Goal: Information Seeking & Learning: Find specific fact

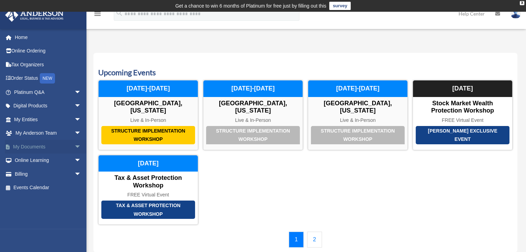
click at [74, 148] on span "arrow_drop_down" at bounding box center [81, 147] width 14 height 14
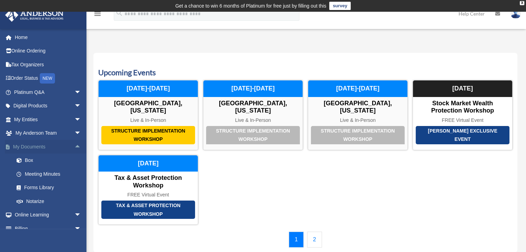
click at [74, 147] on span "arrow_drop_up" at bounding box center [81, 147] width 14 height 14
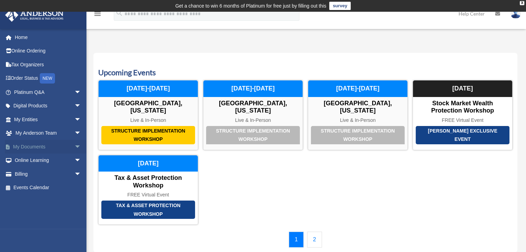
click at [74, 146] on span "arrow_drop_down" at bounding box center [81, 147] width 14 height 14
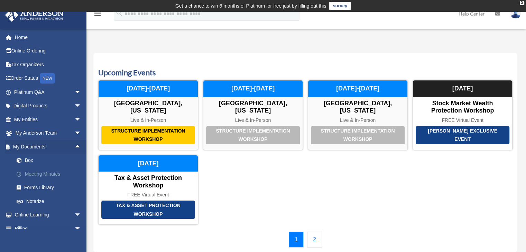
click at [27, 169] on link "Meeting Minutes" at bounding box center [51, 174] width 82 height 14
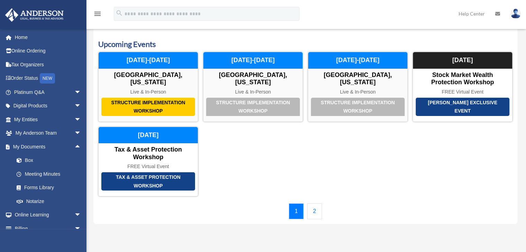
scroll to position [151, 0]
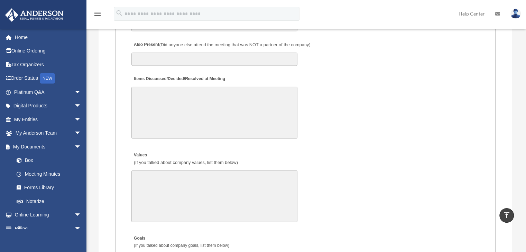
scroll to position [1187, 0]
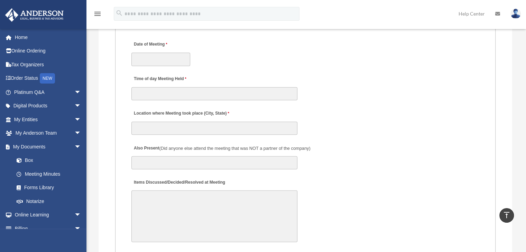
click at [174, 200] on textarea "Items Discussed/Decided/Resolved at Meeting" at bounding box center [214, 217] width 166 height 52
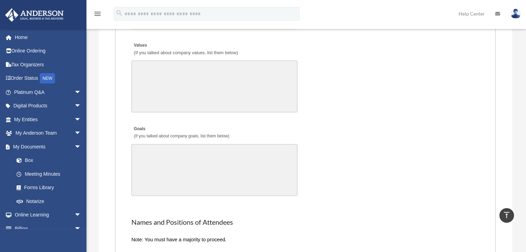
scroll to position [1360, 0]
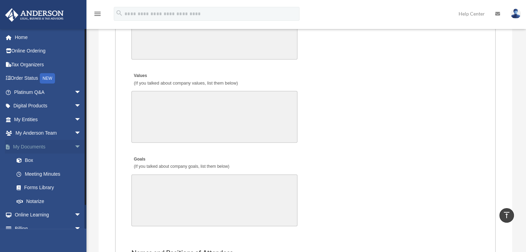
click at [74, 145] on span "arrow_drop_down" at bounding box center [81, 147] width 14 height 14
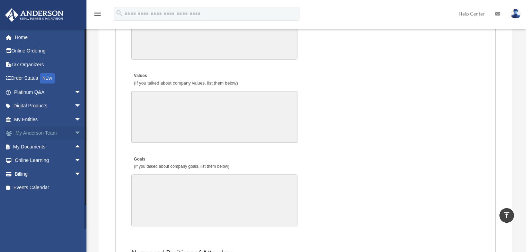
click at [74, 132] on span "arrow_drop_down" at bounding box center [81, 134] width 14 height 14
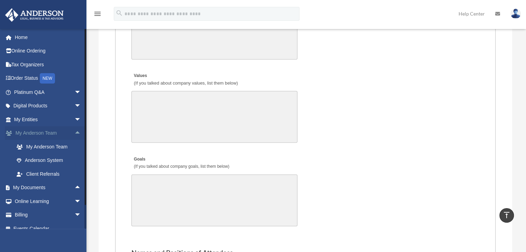
click at [74, 136] on span "arrow_drop_up" at bounding box center [81, 134] width 14 height 14
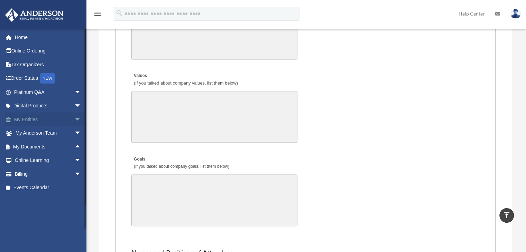
click at [74, 122] on span "arrow_drop_down" at bounding box center [81, 120] width 14 height 14
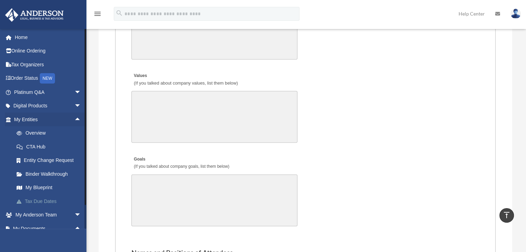
click at [43, 200] on link "Tax Due Dates" at bounding box center [51, 202] width 82 height 14
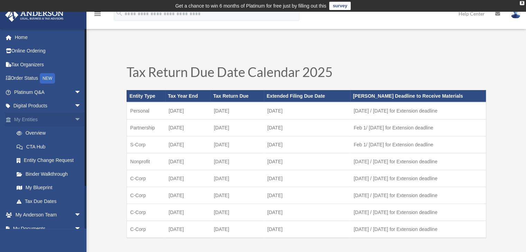
click at [76, 118] on span "arrow_drop_down" at bounding box center [81, 120] width 14 height 14
